Goal: Task Accomplishment & Management: Use online tool/utility

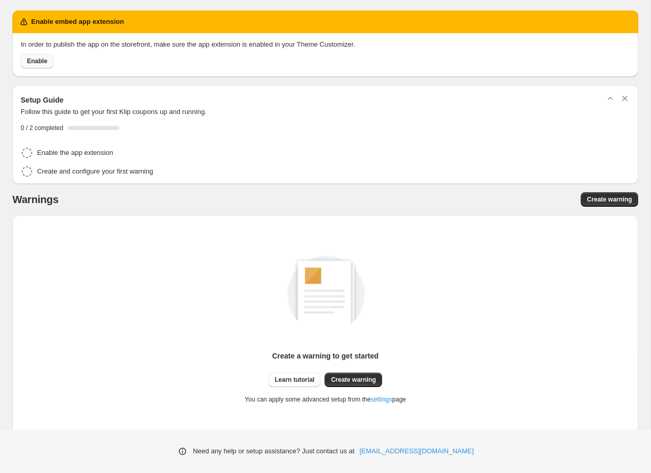
click at [34, 62] on span "Enable" at bounding box center [37, 61] width 20 height 8
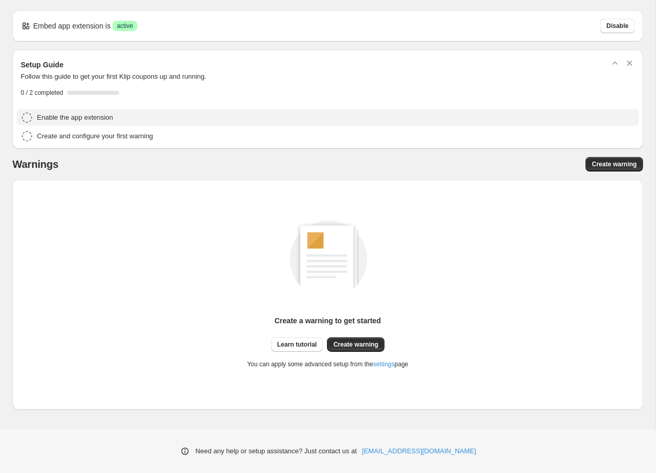
click at [26, 120] on icon "button" at bounding box center [27, 117] width 12 height 12
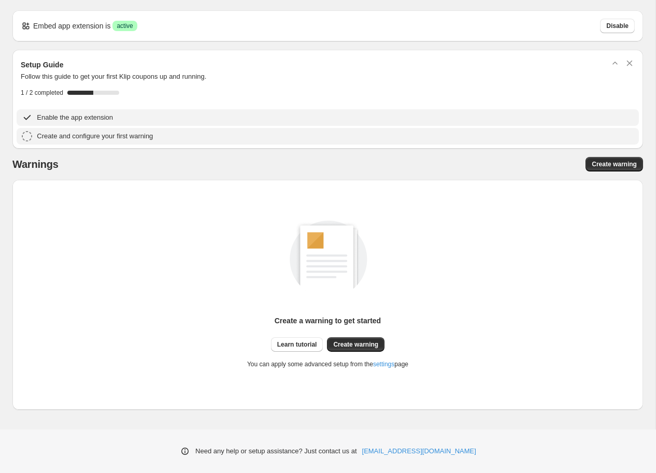
click at [46, 135] on h4 "Create and configure your first warning" at bounding box center [95, 136] width 116 height 10
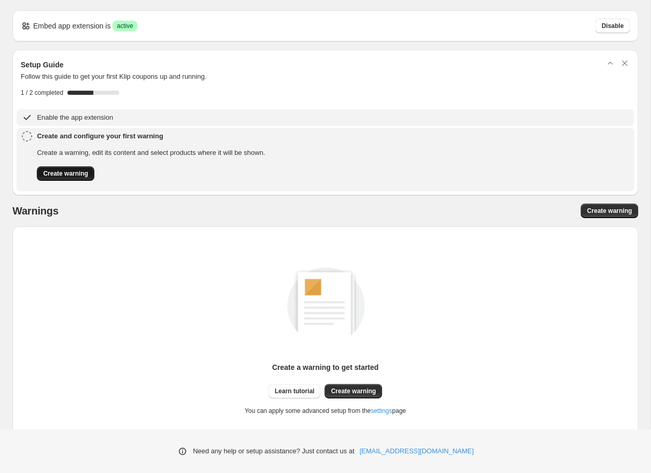
click at [76, 173] on span "Create warning" at bounding box center [65, 173] width 45 height 8
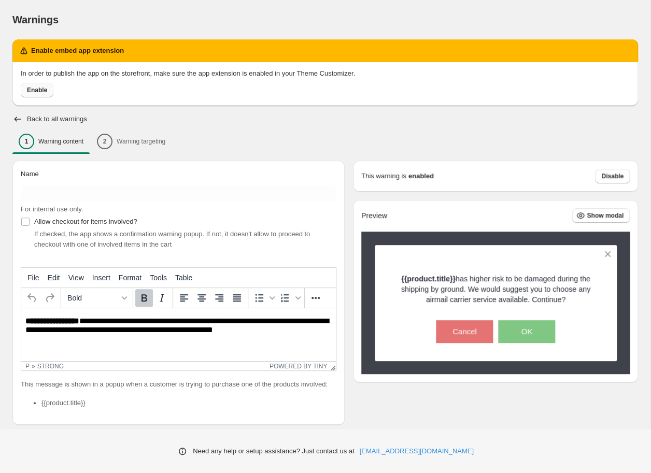
click at [45, 88] on span "Enable" at bounding box center [37, 90] width 20 height 8
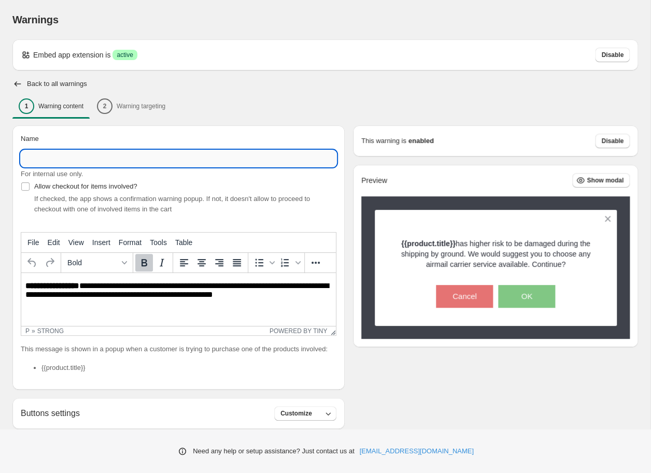
click at [169, 166] on input "Name" at bounding box center [179, 158] width 316 height 17
click at [121, 161] on input "Name" at bounding box center [179, 158] width 316 height 17
paste input "**********"
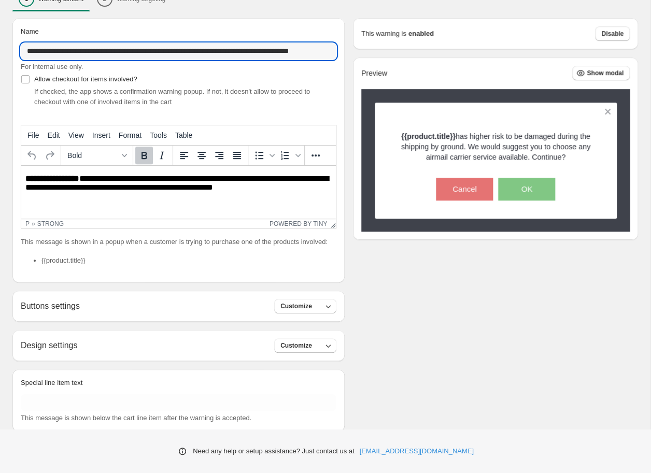
scroll to position [110, 0]
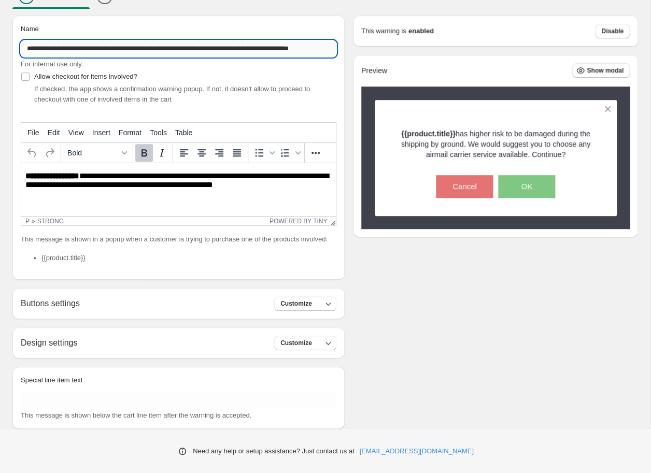
click at [111, 50] on input "**********" at bounding box center [179, 48] width 316 height 17
type input "**********"
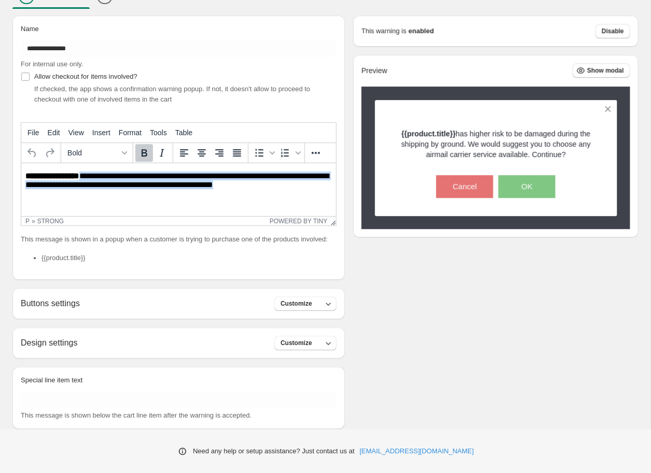
drag, startPoint x: 83, startPoint y: 175, endPoint x: 266, endPoint y: 184, distance: 183.7
click at [266, 184] on p "**********" at bounding box center [178, 182] width 306 height 20
paste body "Rich Text Area. Press ALT-0 for help."
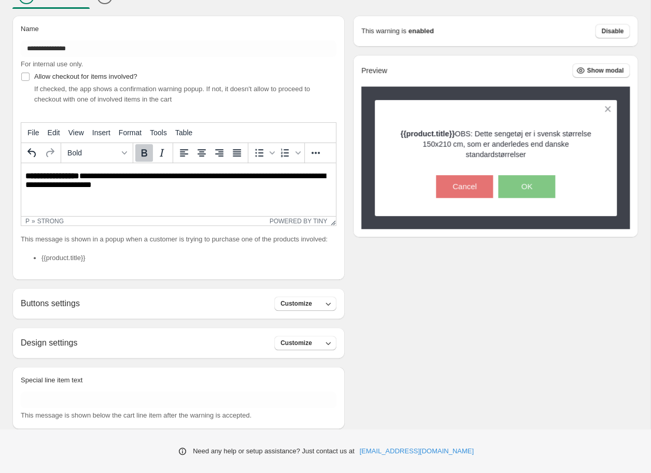
click at [82, 175] on p "**********" at bounding box center [178, 182] width 306 height 20
click at [51, 177] on strong "**********" at bounding box center [53, 176] width 57 height 8
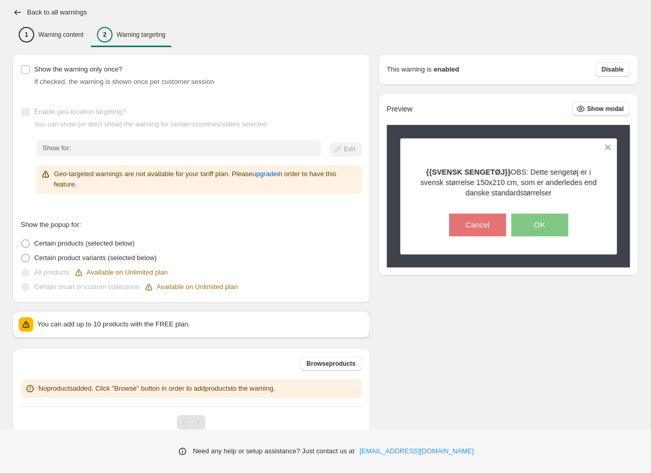
scroll to position [97, 0]
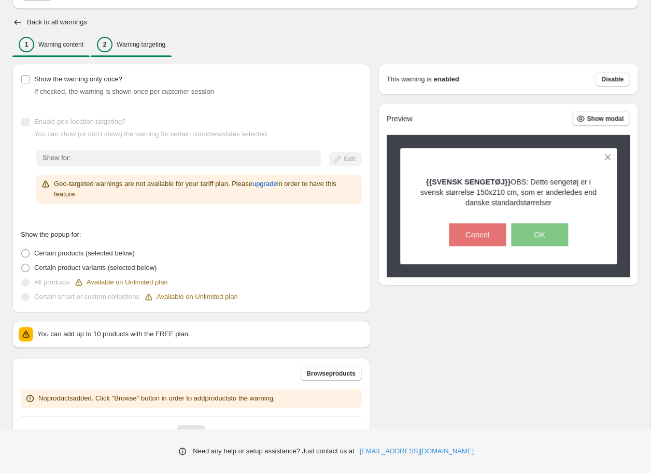
click at [65, 48] on div "1 Warning content" at bounding box center [51, 45] width 65 height 16
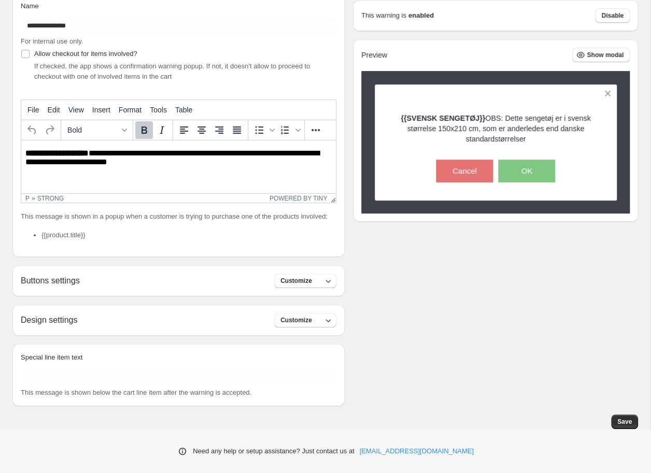
scroll to position [178, 0]
click at [316, 282] on button "Customize" at bounding box center [305, 281] width 62 height 15
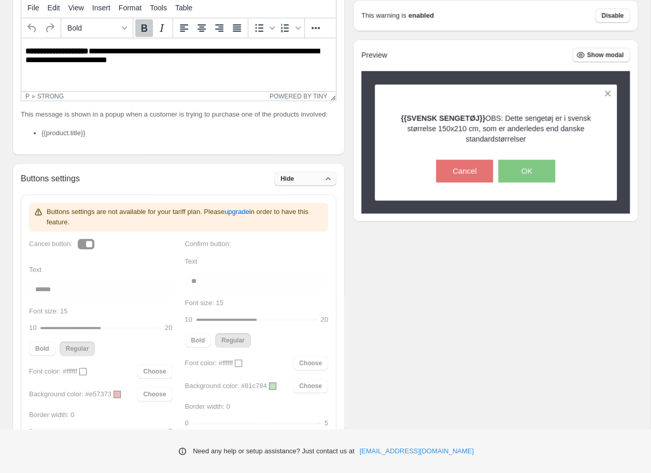
scroll to position [280, 0]
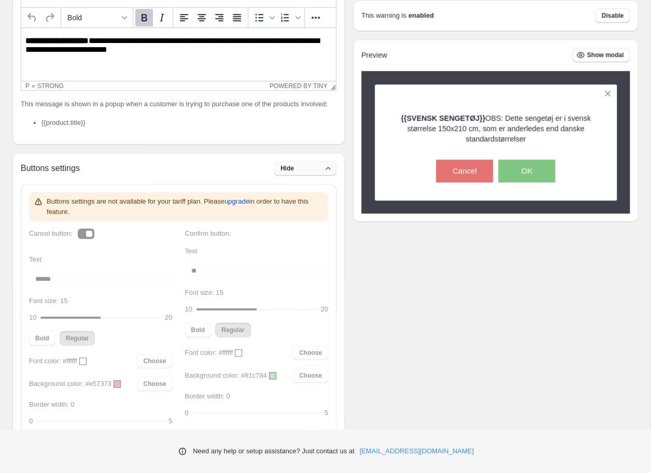
click at [293, 176] on button "Hide" at bounding box center [305, 168] width 62 height 15
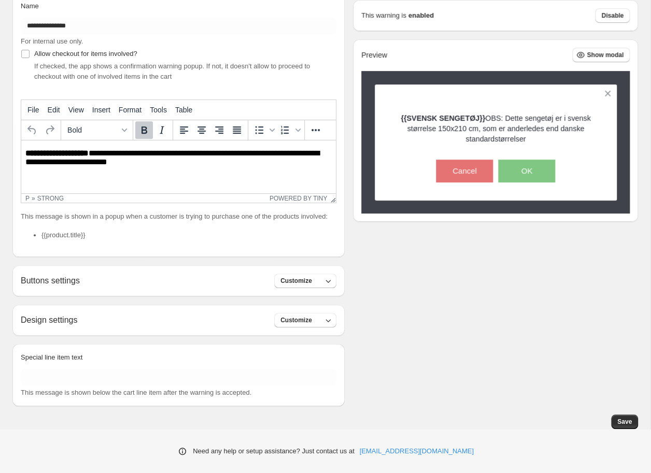
scroll to position [178, 0]
click at [317, 322] on button "Customize" at bounding box center [305, 320] width 62 height 15
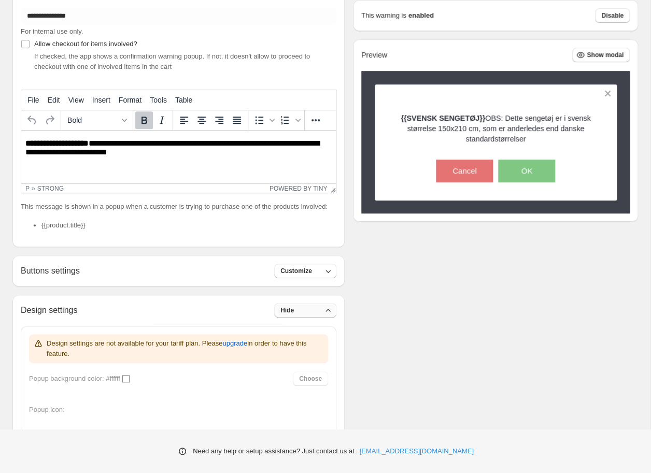
click at [317, 318] on button "Hide" at bounding box center [305, 310] width 62 height 15
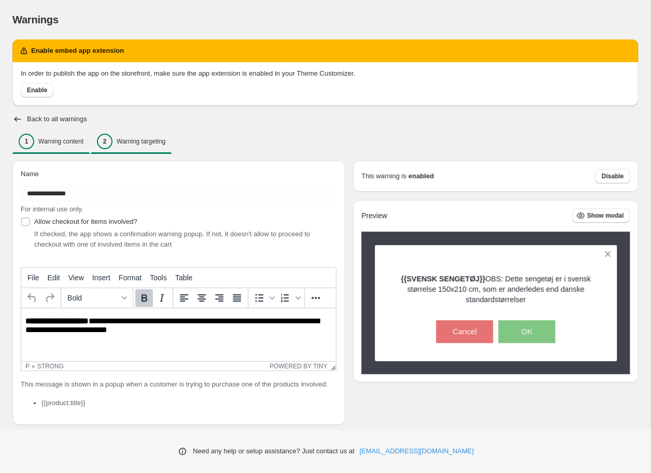
scroll to position [0, 0]
click at [137, 139] on p "Warning targeting" at bounding box center [141, 141] width 49 height 8
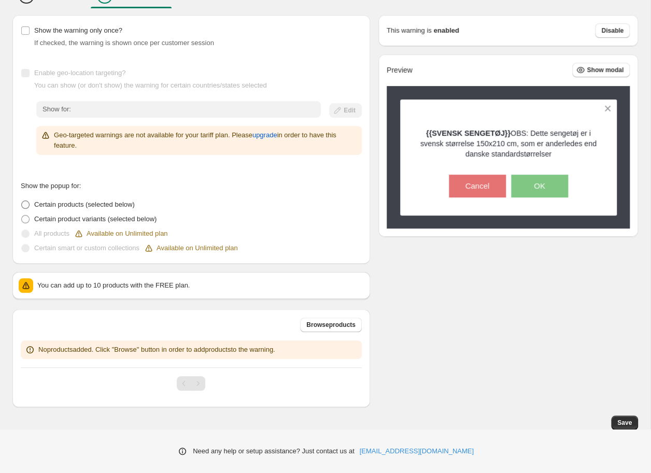
scroll to position [145, 0]
click at [339, 327] on span "Browse products" at bounding box center [330, 325] width 49 height 8
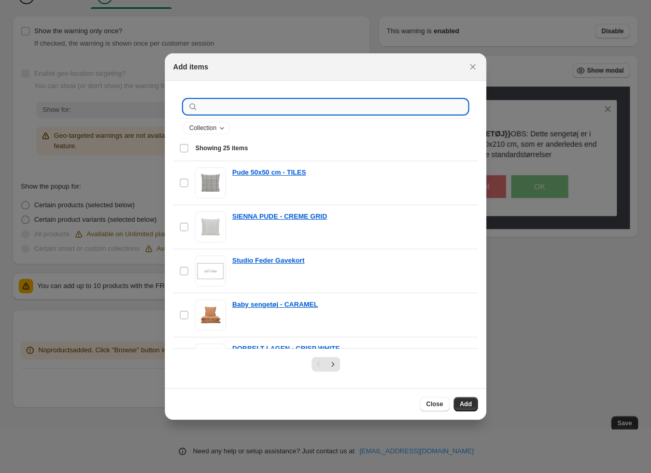
click at [255, 106] on input ":r37:" at bounding box center [333, 107] width 267 height 15
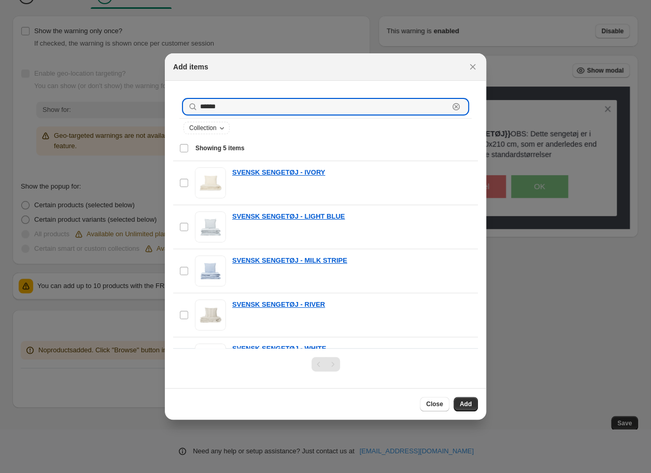
type input "******"
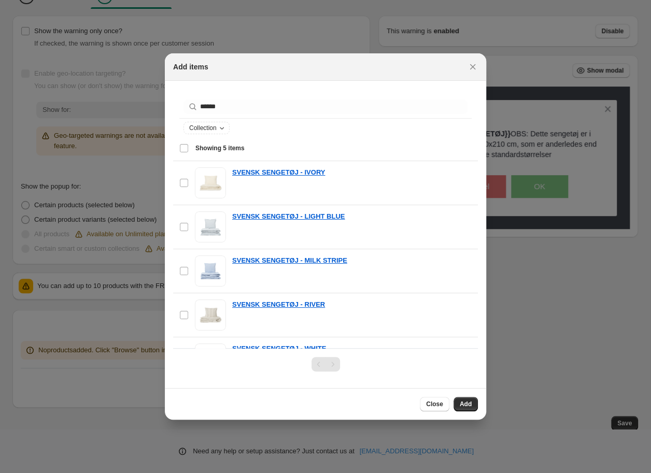
click at [182, 147] on div "Select all 5 items Showing 5 items" at bounding box center [325, 148] width 292 height 25
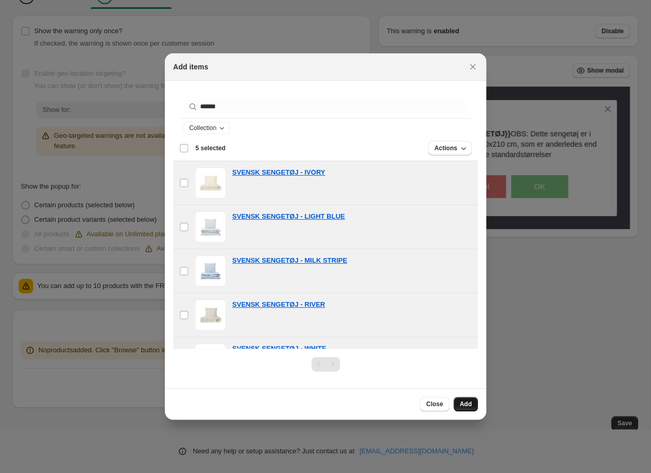
click at [472, 404] on button "Add" at bounding box center [465, 404] width 24 height 15
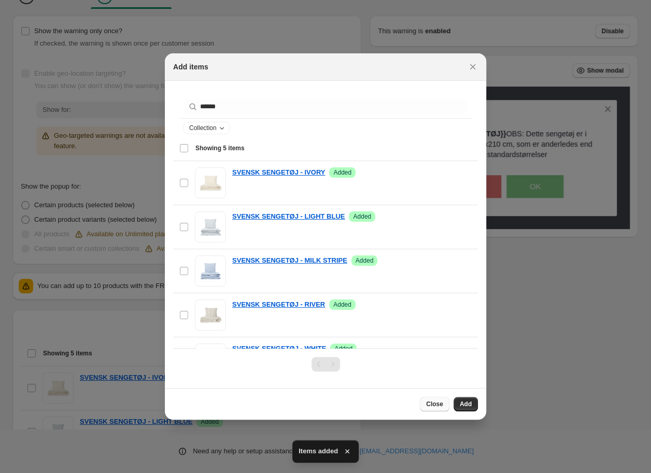
click at [437, 405] on span "Close" at bounding box center [434, 404] width 17 height 8
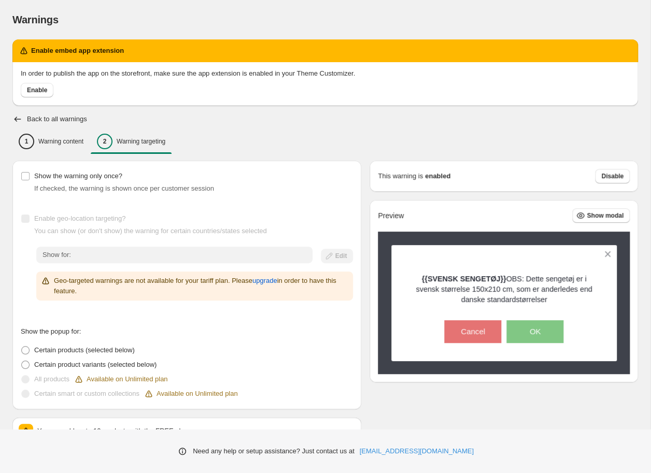
scroll to position [0, 0]
click at [61, 139] on p "Warning content" at bounding box center [60, 141] width 45 height 8
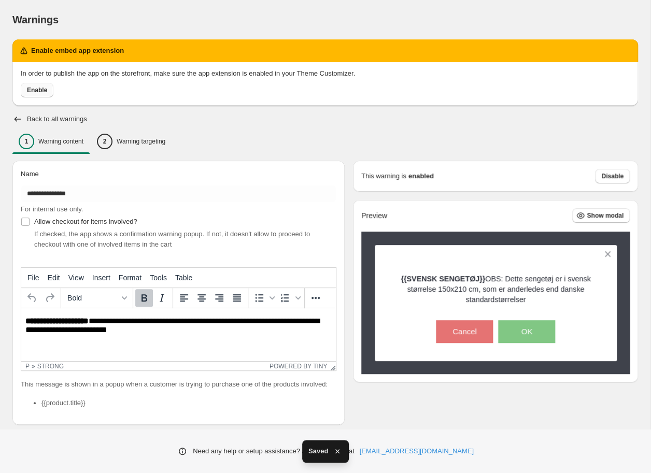
click at [40, 92] on span "Enable" at bounding box center [37, 90] width 20 height 8
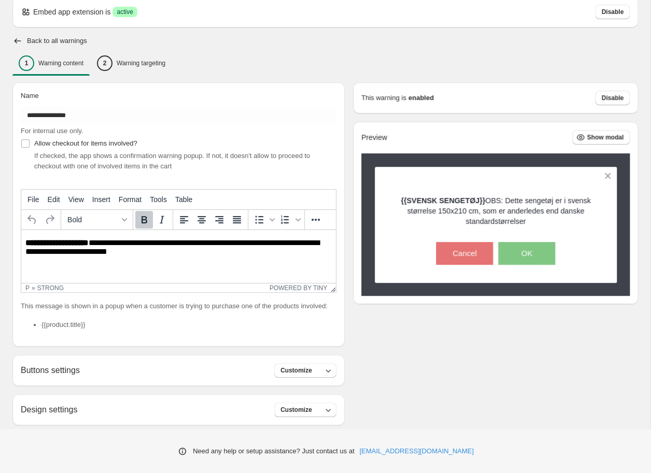
scroll to position [41, 0]
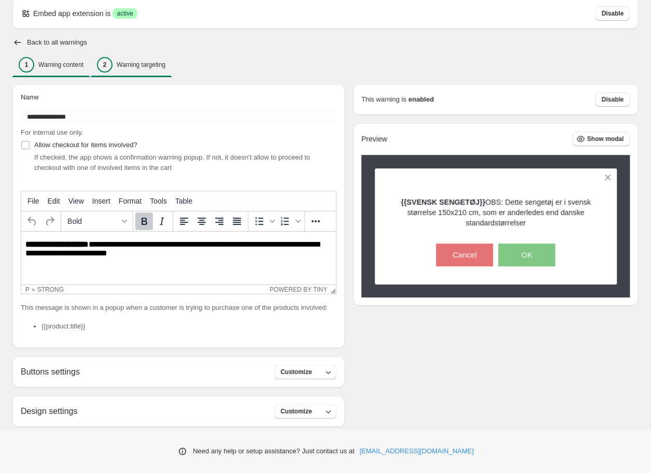
click at [145, 62] on p "Warning targeting" at bounding box center [141, 65] width 49 height 8
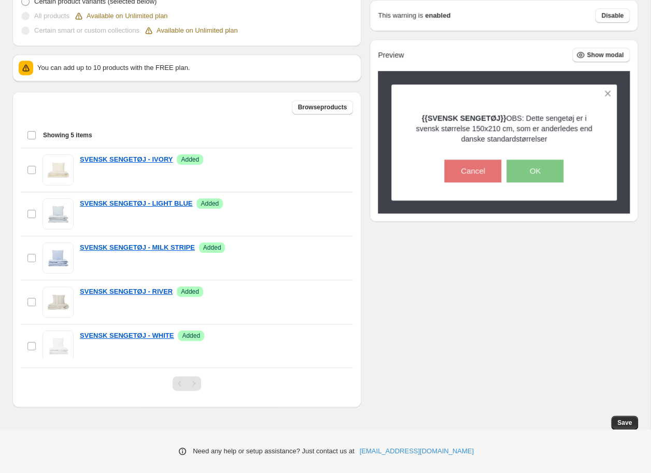
scroll to position [328, 0]
click at [627, 421] on span "Save" at bounding box center [624, 423] width 15 height 8
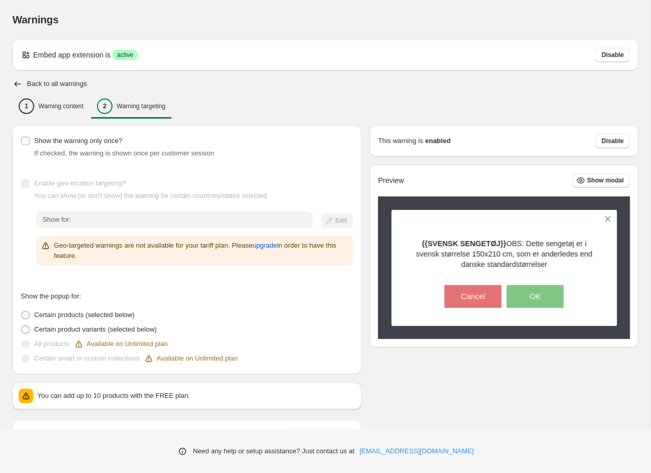
scroll to position [0, 0]
click at [40, 85] on h2 "Back to all warnings" at bounding box center [57, 84] width 60 height 8
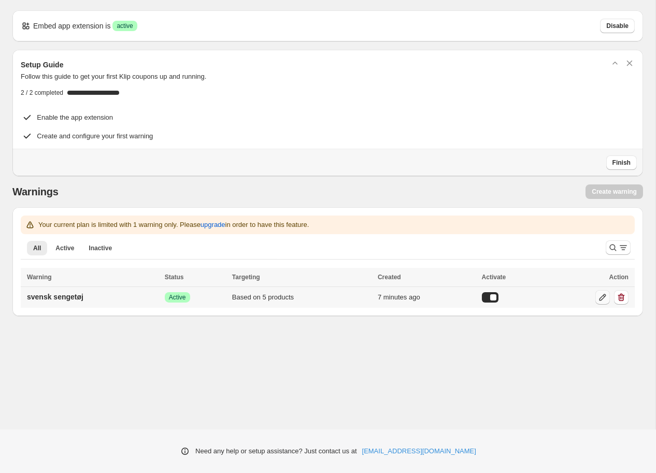
click at [604, 298] on icon at bounding box center [603, 297] width 10 height 10
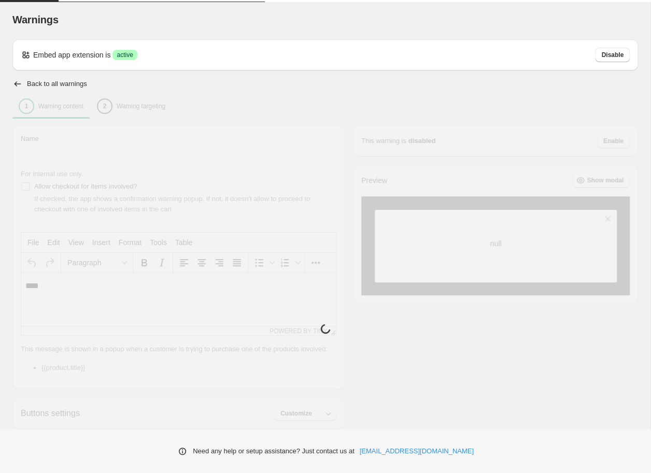
type input "**********"
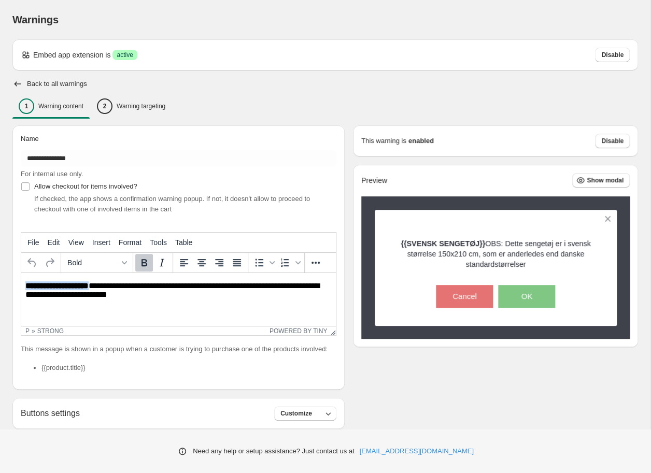
drag, startPoint x: 120, startPoint y: 285, endPoint x: 11, endPoint y: 289, distance: 109.4
click at [21, 289] on html "**********" at bounding box center [178, 291] width 315 height 36
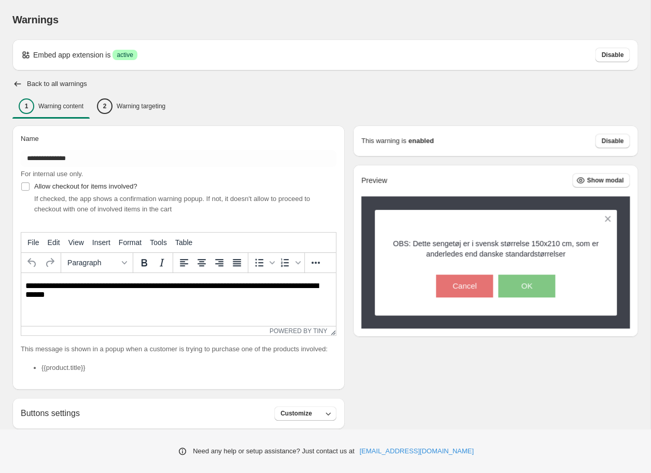
click at [47, 83] on h2 "Back to all warnings" at bounding box center [57, 84] width 60 height 8
click at [21, 85] on icon "button" at bounding box center [17, 84] width 10 height 10
